Goal: Download file/media

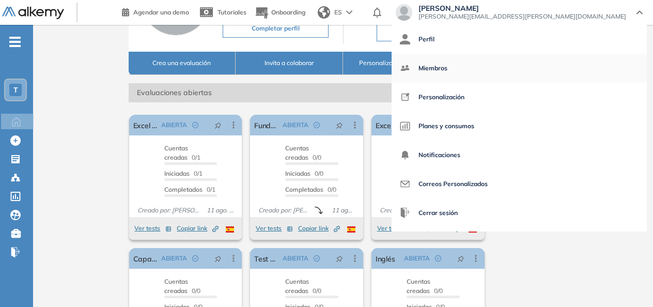
scroll to position [102, 0]
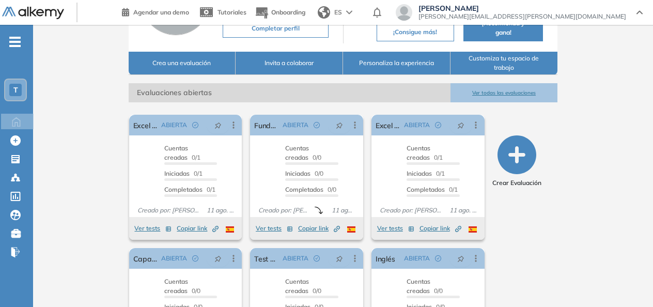
click at [536, 283] on div "Crear Evaluación" at bounding box center [517, 244] width 73 height 267
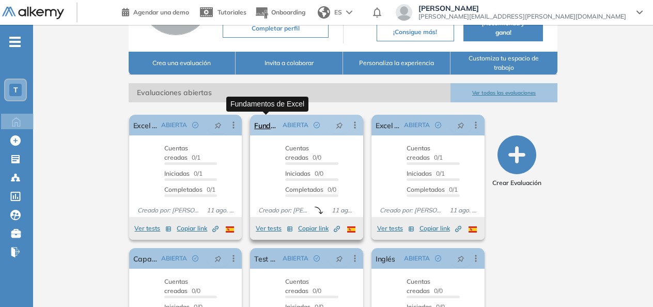
click at [264, 126] on link "Fundamentos de Excel" at bounding box center [266, 125] width 24 height 21
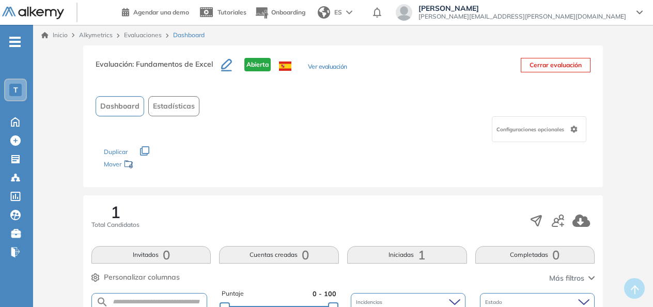
click at [165, 108] on span "Estadísticas" at bounding box center [174, 106] width 42 height 11
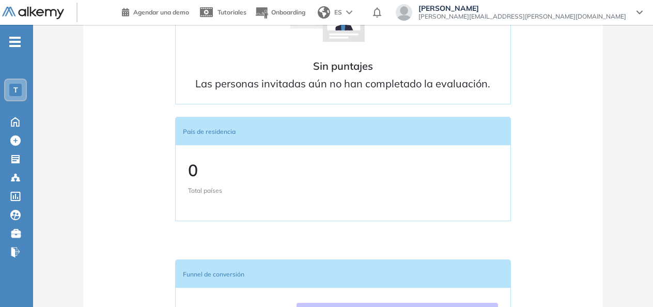
scroll to position [537, 0]
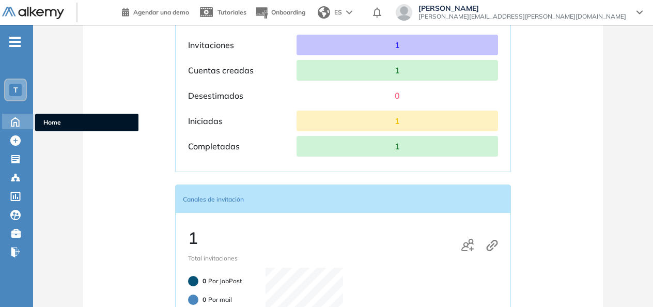
click at [18, 122] on icon at bounding box center [15, 121] width 18 height 12
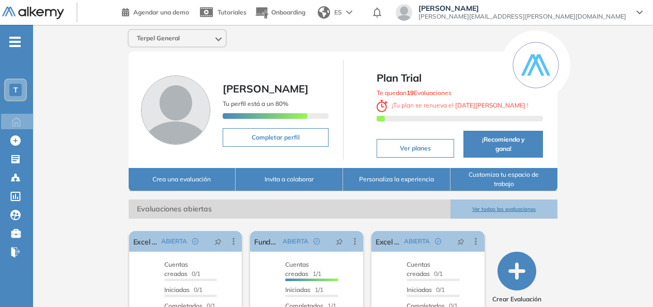
click at [652, 299] on div "Terpel General [PERSON_NAME] Tu perfil está a un 80% Completar perfil Plan Tria…" at bounding box center [343, 263] width 620 height 477
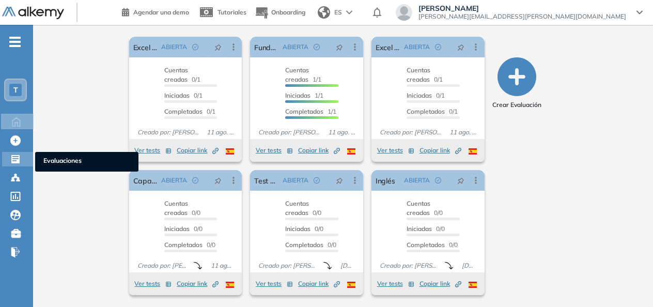
click at [63, 158] on span "Evaluaciones" at bounding box center [86, 161] width 87 height 11
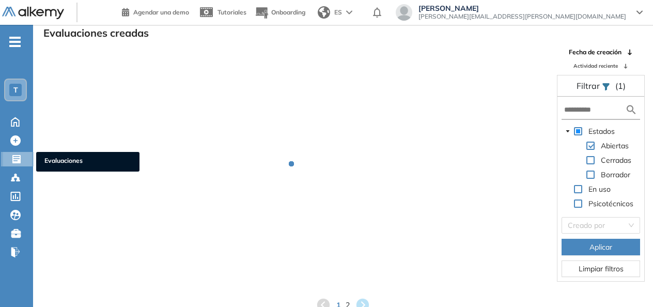
scroll to position [25, 0]
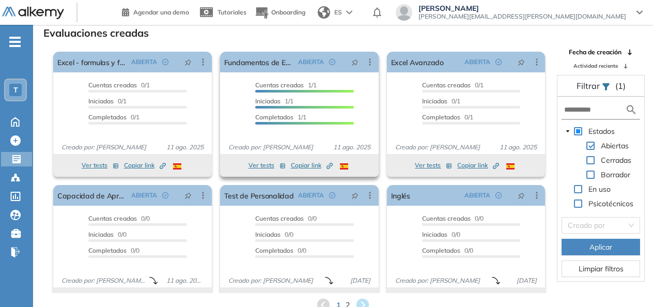
click at [290, 104] on span "Iniciadas 1/1" at bounding box center [274, 101] width 38 height 8
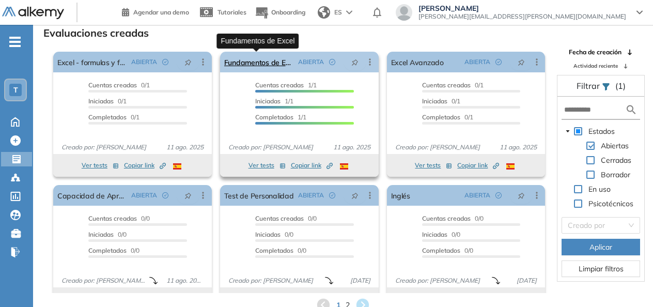
click at [264, 64] on link "Fundamentos de Excel" at bounding box center [259, 62] width 70 height 21
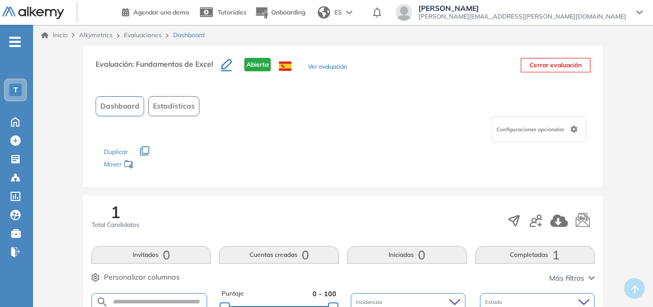
scroll to position [269, 0]
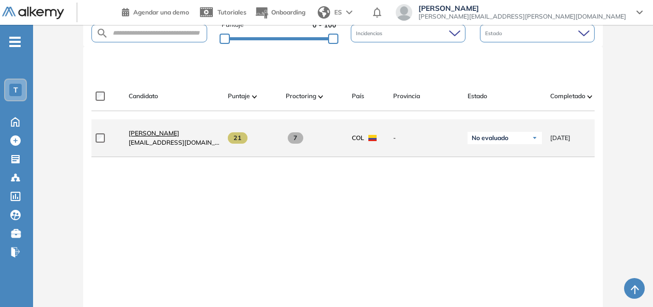
click at [158, 136] on span "[PERSON_NAME]" at bounding box center [154, 133] width 51 height 8
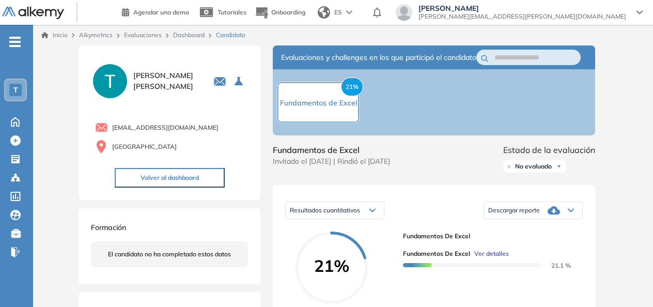
drag, startPoint x: 651, startPoint y: 275, endPoint x: 657, endPoint y: 270, distance: 7.7
click at [652, 270] on html "Perfil Todos los espacios Todos los espacios T Home Home Alkymetrics Alkymetric…" at bounding box center [326, 153] width 653 height 307
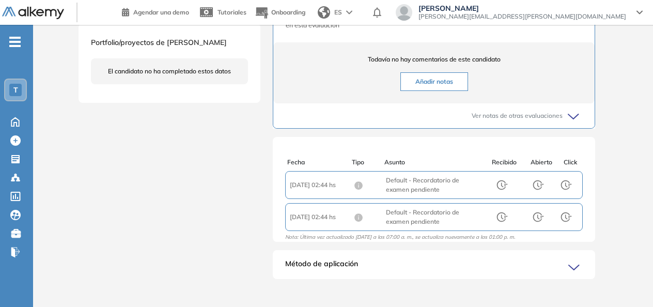
scroll to position [370, 0]
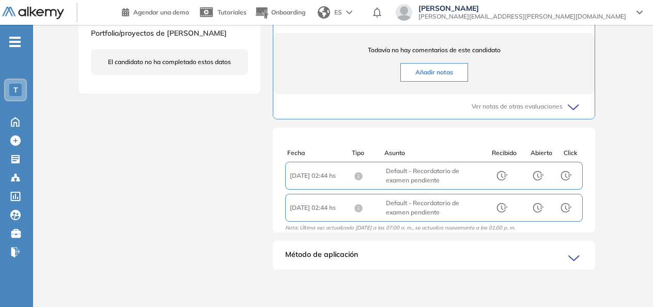
click at [573, 258] on icon at bounding box center [575, 258] width 14 height 14
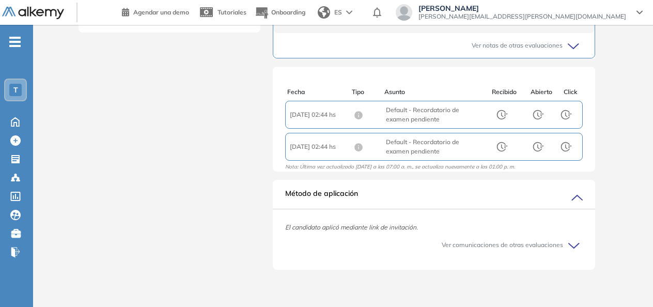
scroll to position [163, 0]
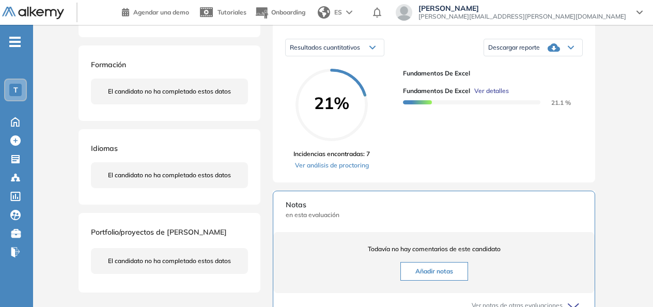
click at [557, 52] on icon at bounding box center [554, 47] width 12 height 8
click at [548, 65] on li "Descargar informe completo" at bounding box center [527, 60] width 76 height 10
click at [21, 91] on div "T" at bounding box center [15, 90] width 12 height 12
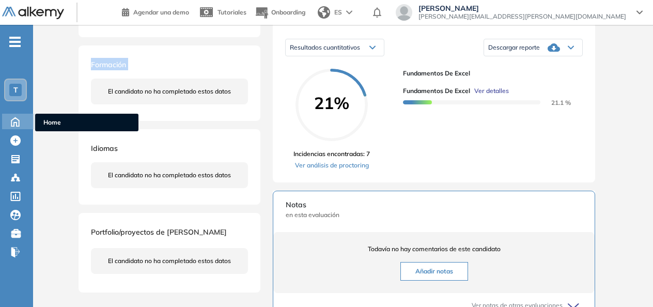
drag, startPoint x: 57, startPoint y: 75, endPoint x: 17, endPoint y: 128, distance: 66.0
click at [17, 128] on div "Perfil Todos los espacios Todos los espacios T Home Home Alkymetrics Alkymetric…" at bounding box center [326, 201] width 653 height 729
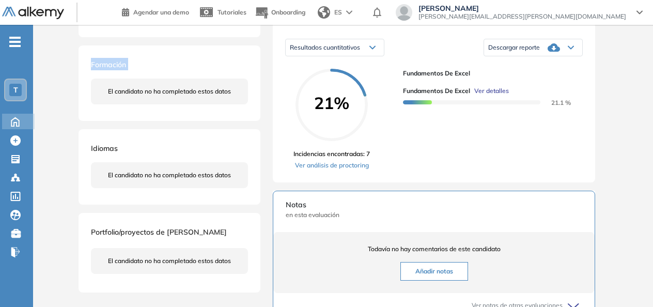
click at [17, 128] on div "Home Home" at bounding box center [18, 121] width 33 height 15
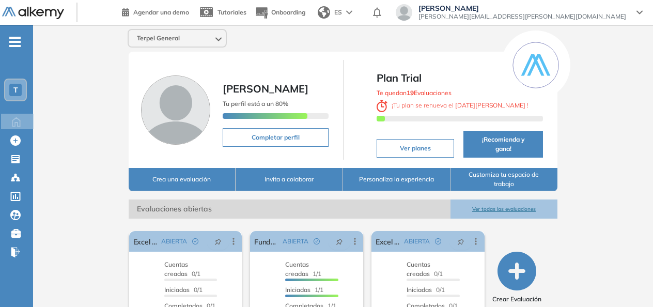
scroll to position [194, 0]
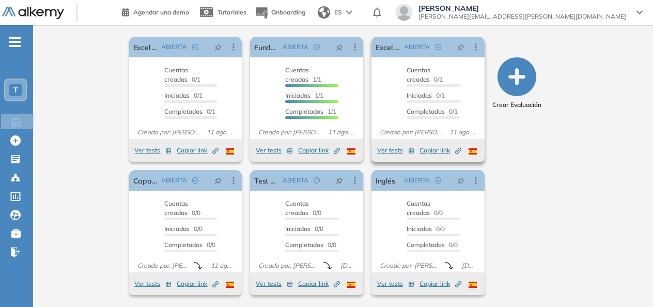
click at [427, 151] on span "Copiar link Created by potrace 1.16, written by [PERSON_NAME] [DATE]-[DATE]" at bounding box center [440, 150] width 42 height 9
